Goal: Transaction & Acquisition: Purchase product/service

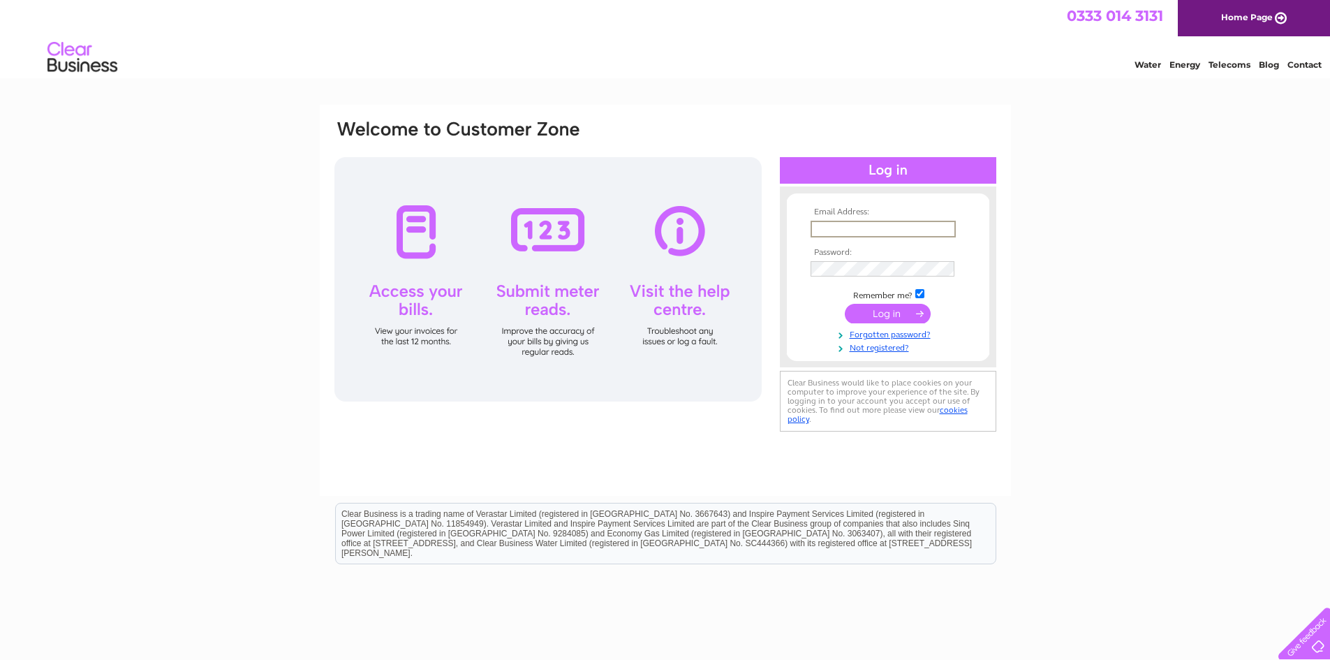
type input "gary@evansitltd.com"
click at [845, 304] on input "submit" at bounding box center [888, 314] width 86 height 20
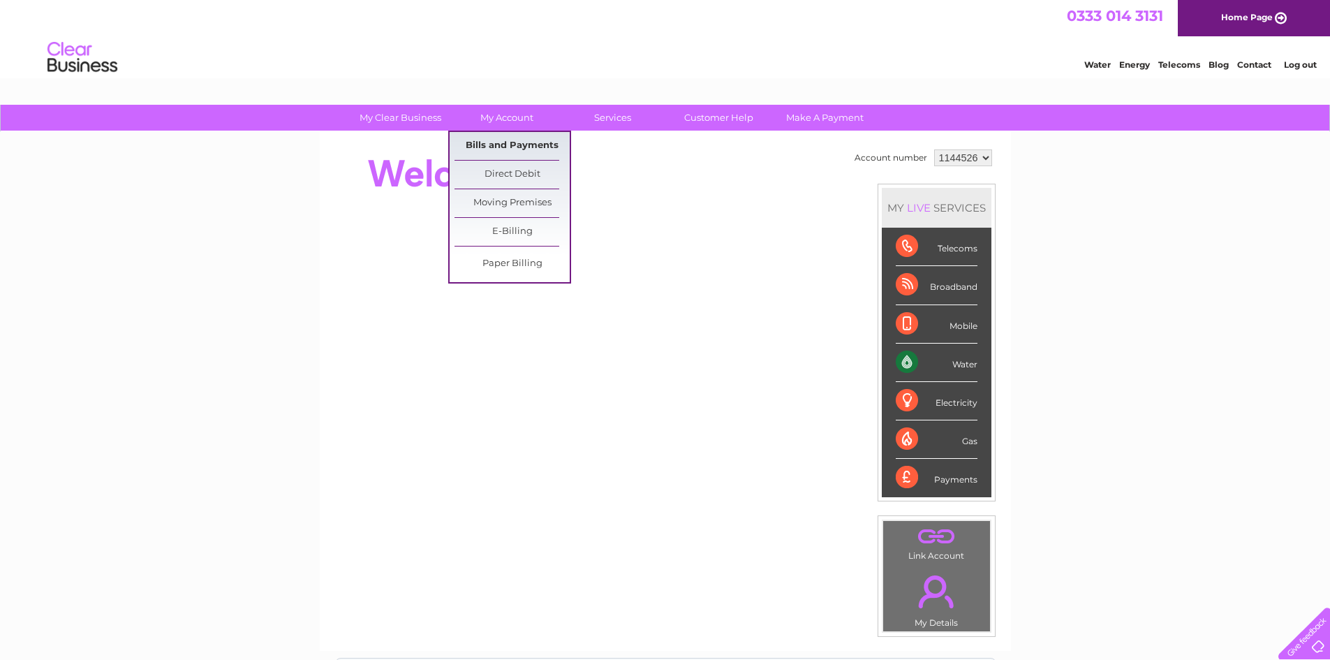
click at [519, 150] on link "Bills and Payments" at bounding box center [511, 146] width 115 height 28
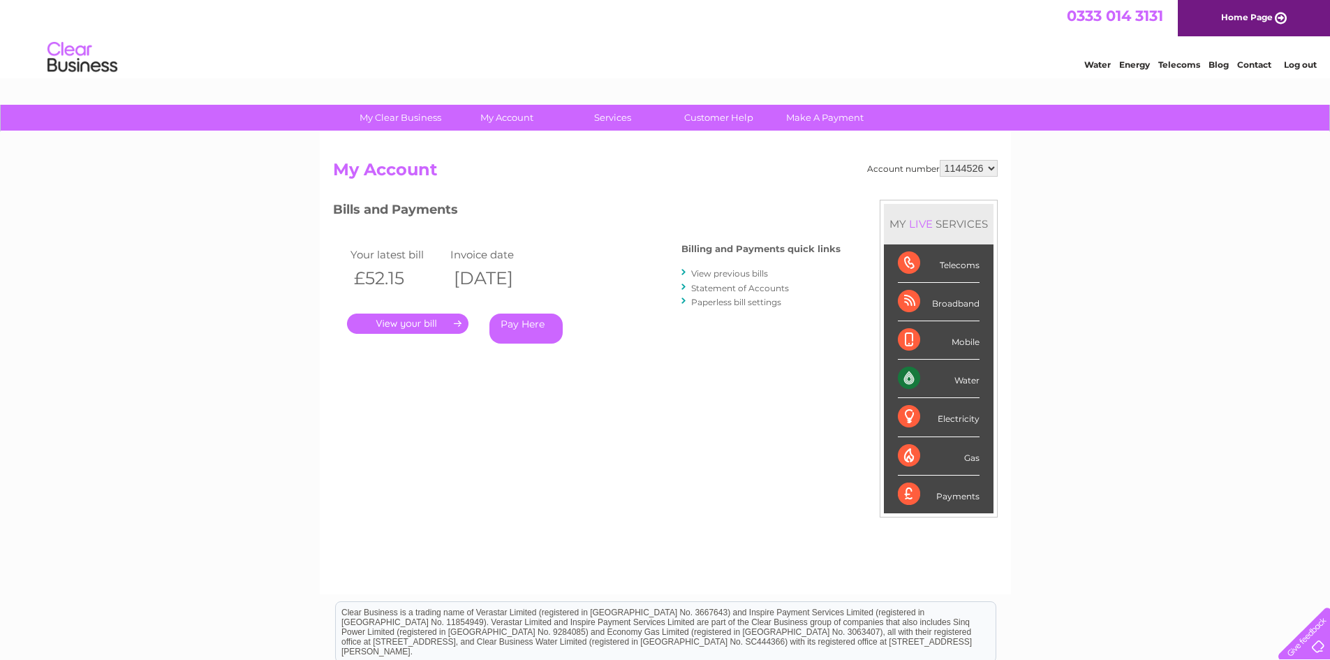
click at [537, 322] on link "Pay Here" at bounding box center [525, 328] width 73 height 30
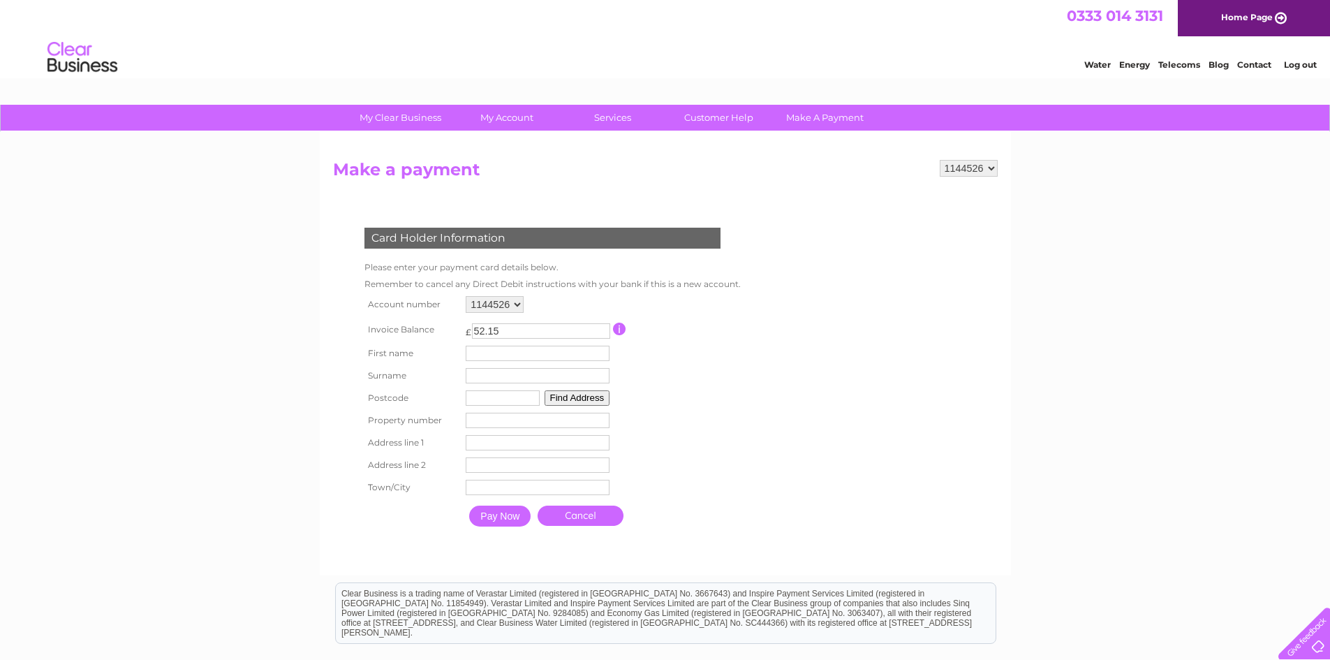
click at [497, 362] on td "First name" at bounding box center [537, 353] width 151 height 22
click at [498, 360] on input "text" at bounding box center [538, 353] width 144 height 15
type input "[PERSON_NAME]"
type input "F"
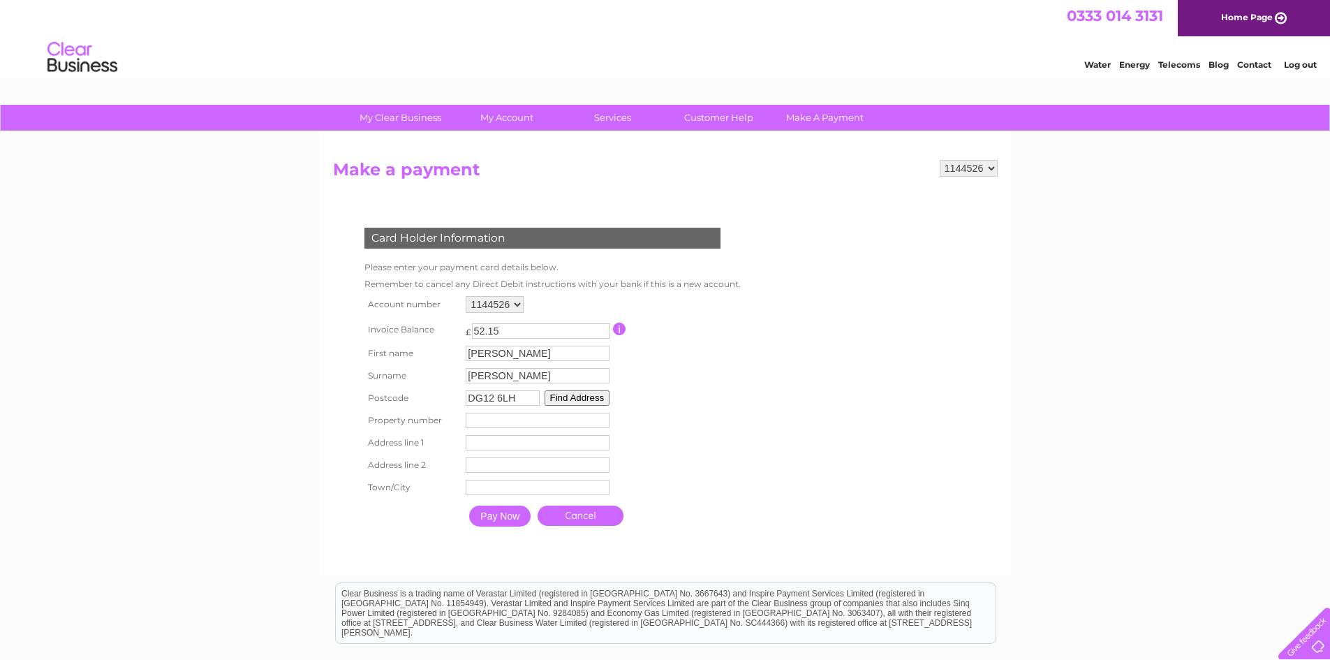
type input "DG12 6LH"
click at [568, 401] on button "Find Address" at bounding box center [577, 397] width 66 height 15
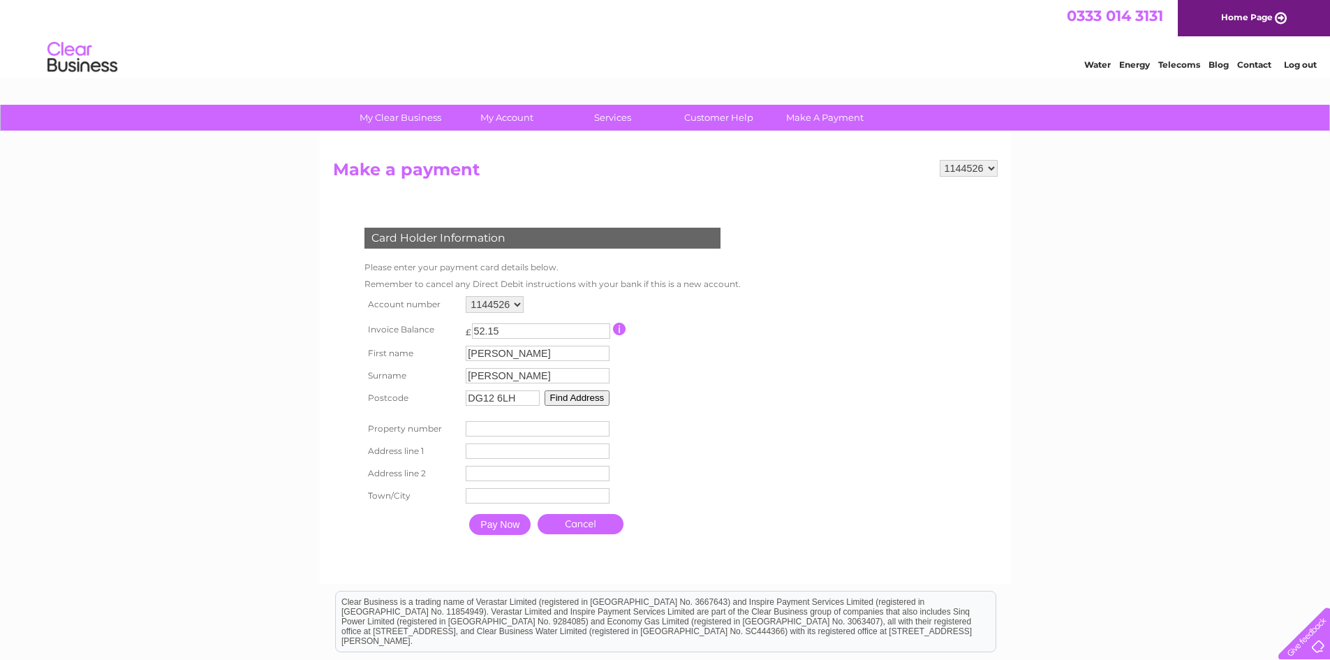
click at [560, 423] on input "number" at bounding box center [538, 428] width 144 height 15
type input "5"
click at [577, 394] on button "Find Address" at bounding box center [577, 397] width 66 height 15
click at [517, 450] on input "text" at bounding box center [539, 451] width 145 height 17
type input "[GEOGRAPHIC_DATA]"
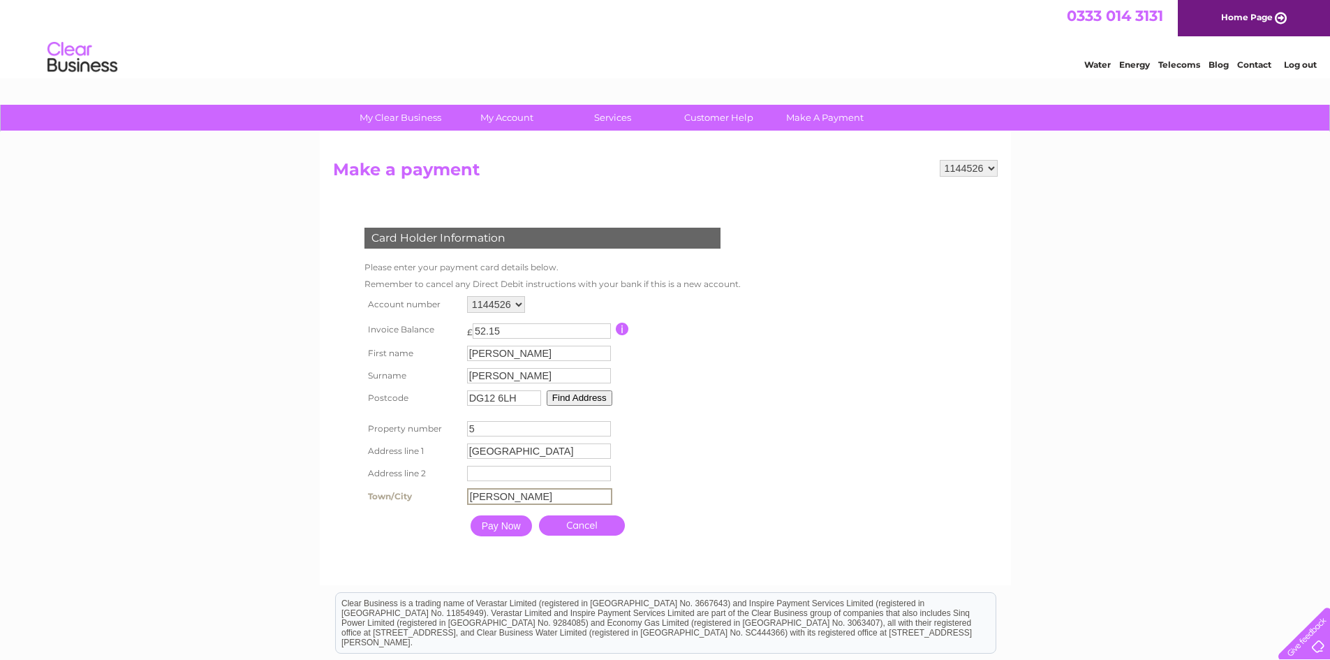
type input "[PERSON_NAME]"
click at [511, 533] on input "Pay Now" at bounding box center [500, 525] width 61 height 21
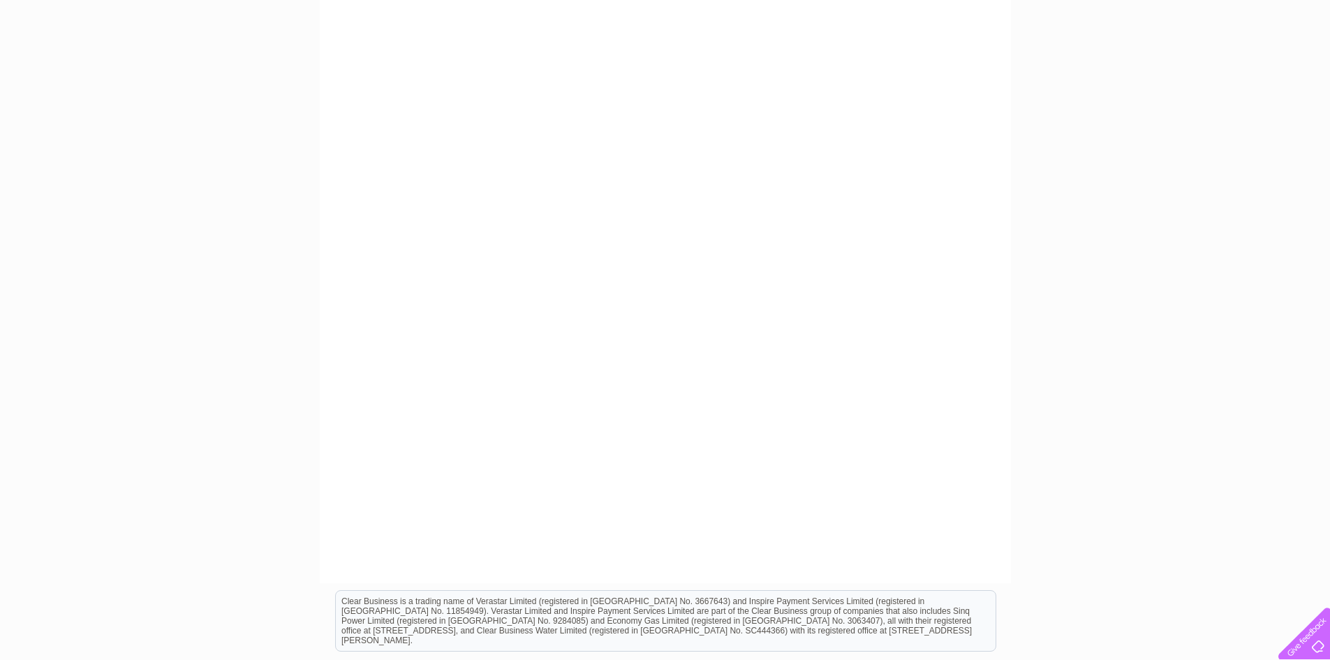
scroll to position [140, 0]
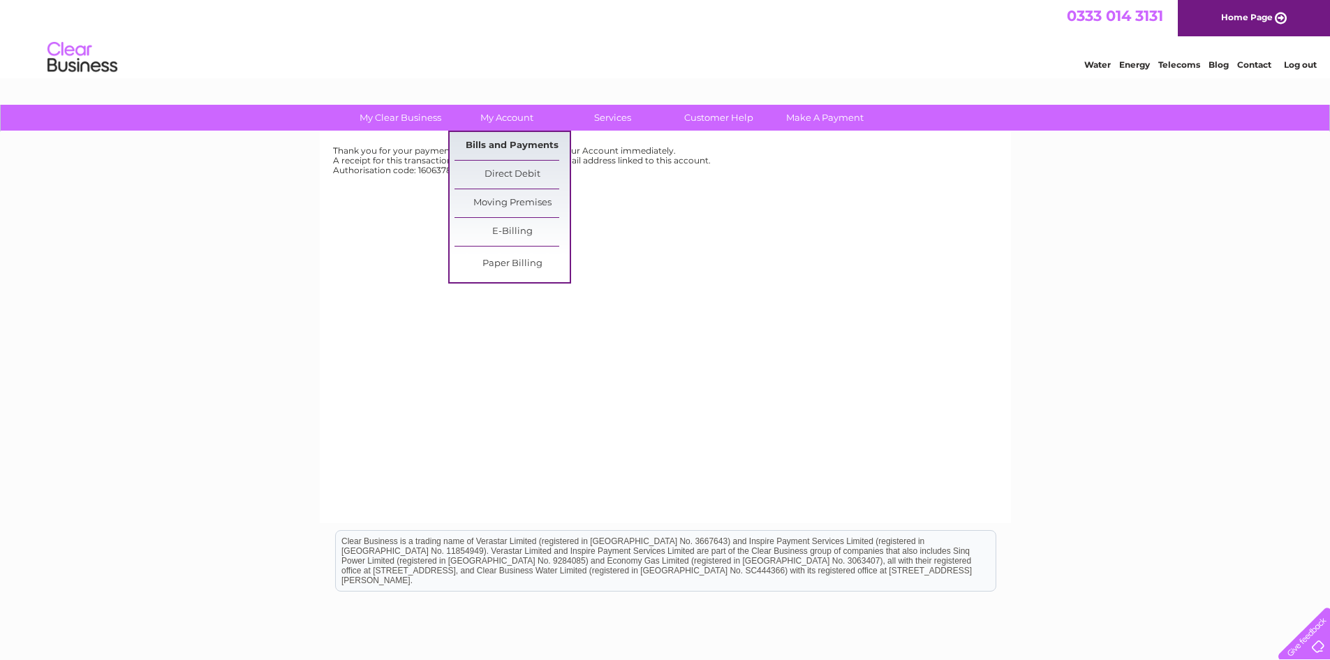
click at [507, 149] on link "Bills and Payments" at bounding box center [511, 146] width 115 height 28
